Goal: Ask a question

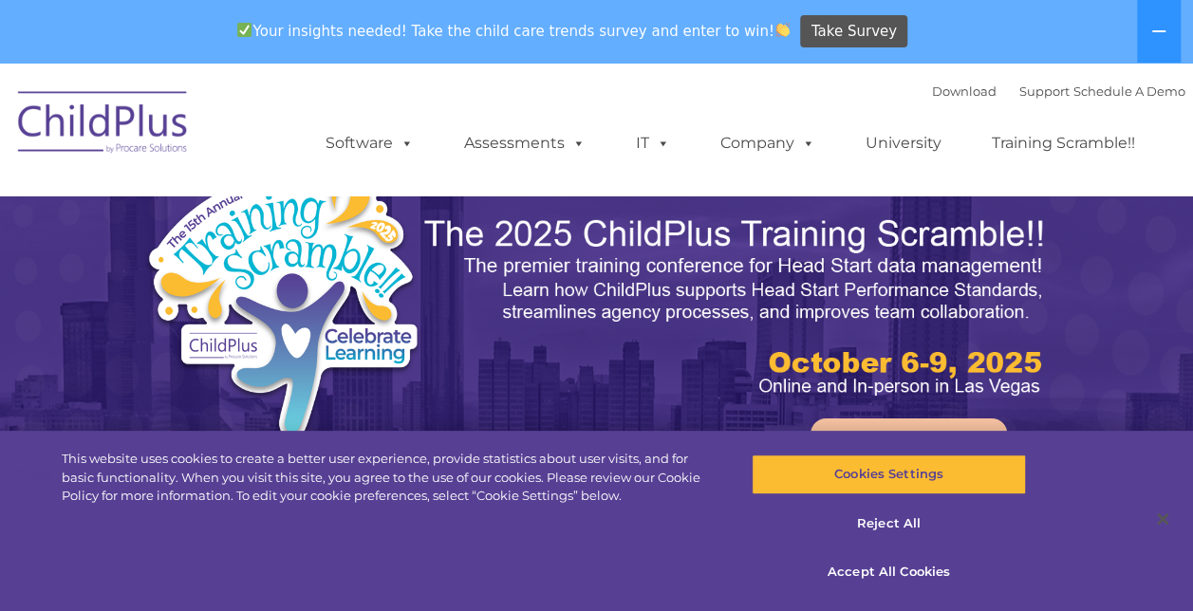
select select "MEDIUM"
click at [1025, 92] on link "Support" at bounding box center [1045, 91] width 50 height 15
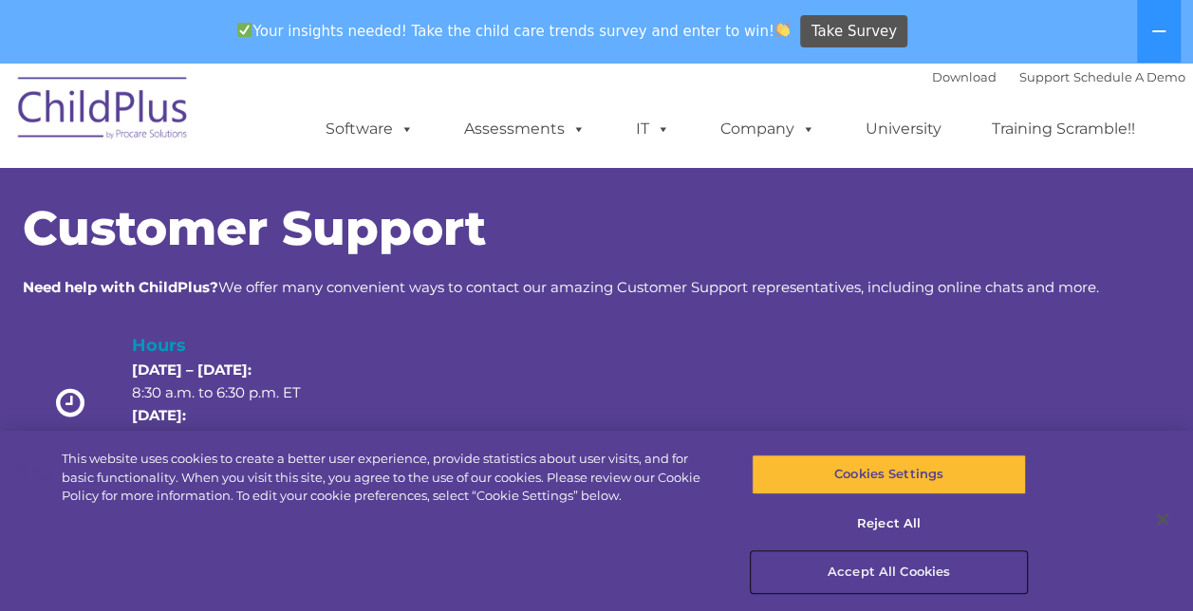
click at [876, 571] on button "Accept All Cookies" at bounding box center [889, 573] width 274 height 40
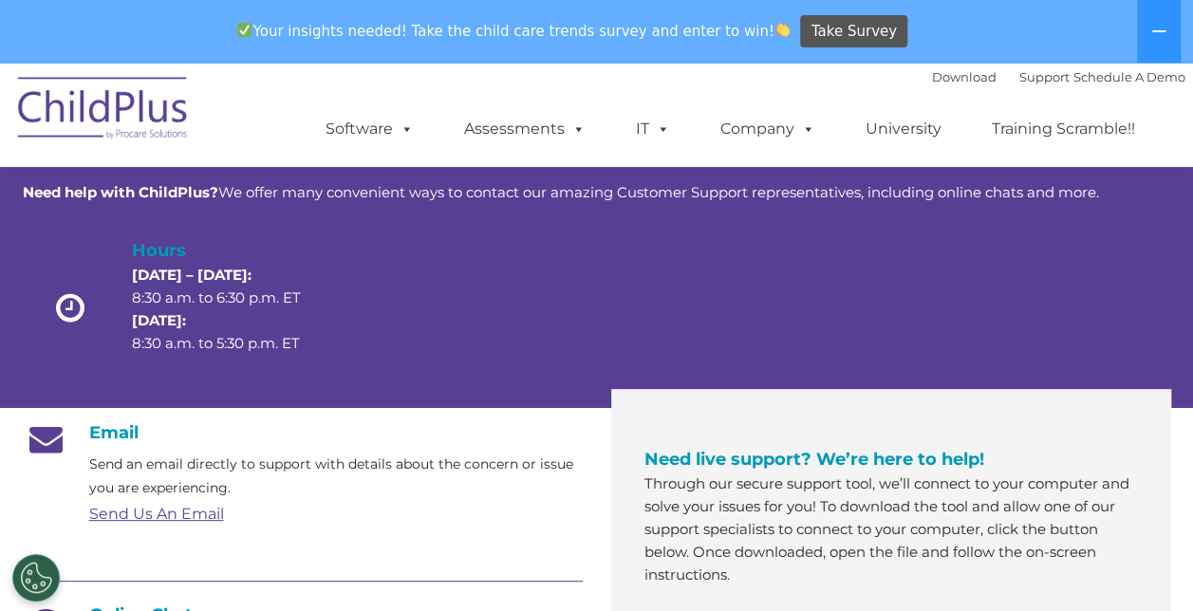
click at [566, 320] on div at bounding box center [462, 312] width 230 height 151
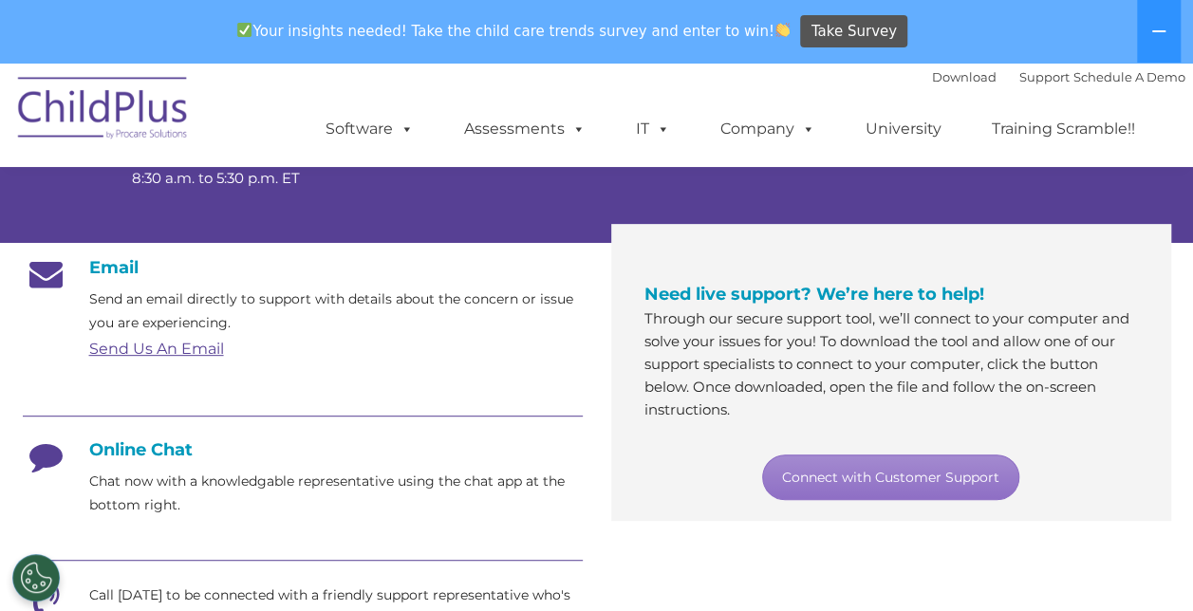
scroll to position [304, 0]
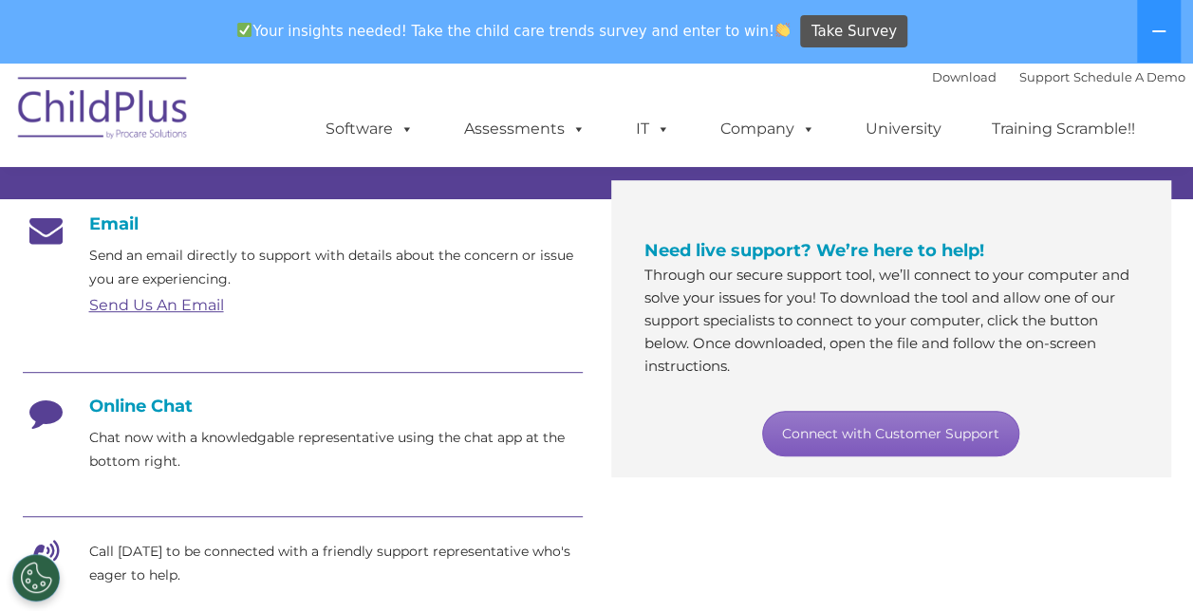
click at [866, 433] on link "Connect with Customer Support" at bounding box center [890, 434] width 257 height 46
